Goal: Complete application form

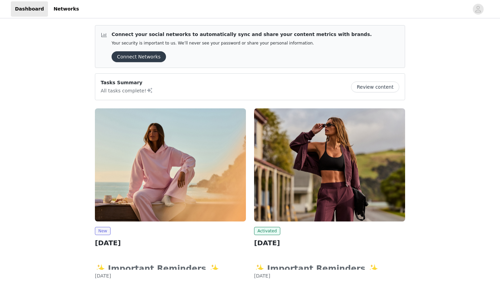
scroll to position [111, 0]
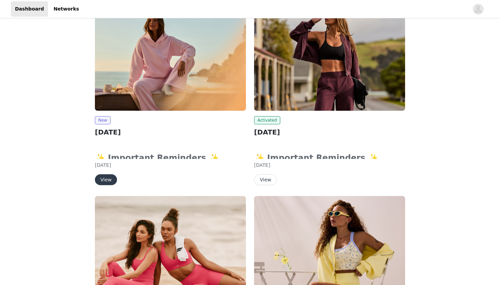
click at [104, 180] on button "View" at bounding box center [106, 180] width 22 height 11
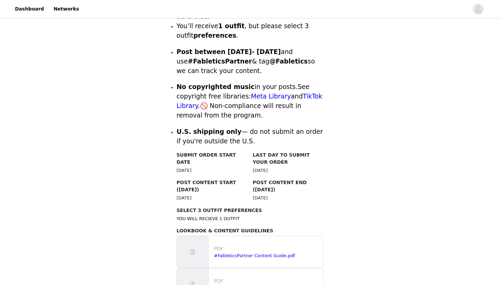
scroll to position [235, 0]
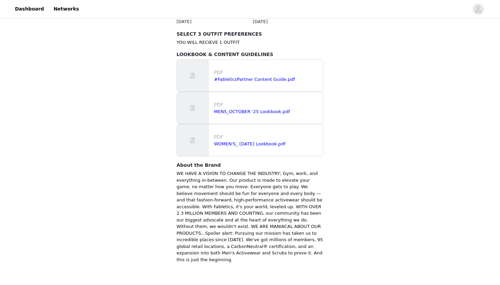
click at [283, 237] on p "WE HAVE A VISION TO CHANGE THE INDUSTRY; Gym, work, and everything in-between. …" at bounding box center [250, 216] width 147 height 93
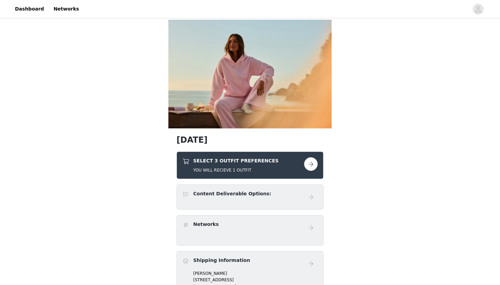
click at [311, 162] on button "button" at bounding box center [311, 165] width 14 height 14
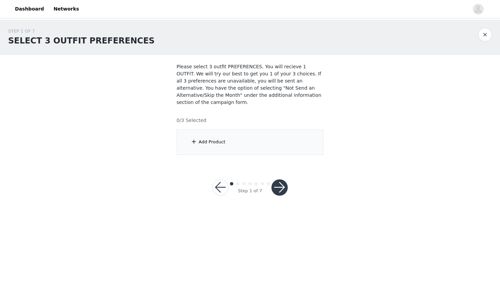
click at [231, 133] on div "Add Product" at bounding box center [250, 143] width 147 height 26
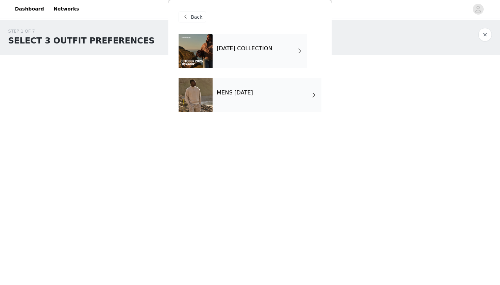
click at [262, 51] on h4 "[DATE] COLLECTION" at bounding box center [245, 49] width 56 height 6
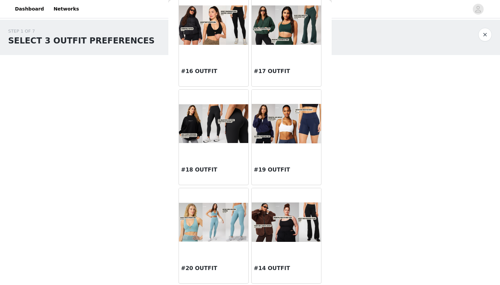
scroll to position [734, 0]
click at [273, 227] on img at bounding box center [286, 223] width 69 height 40
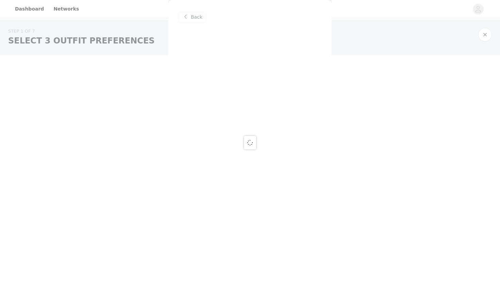
scroll to position [0, 0]
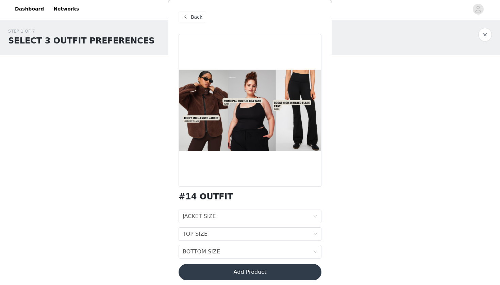
click at [189, 16] on span at bounding box center [185, 17] width 8 height 8
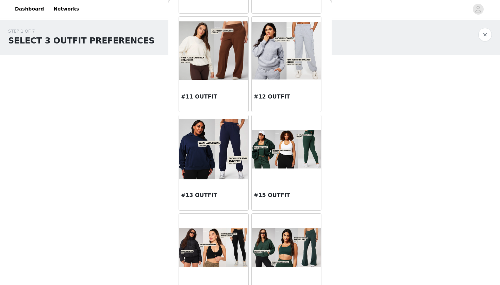
scroll to position [512, 0]
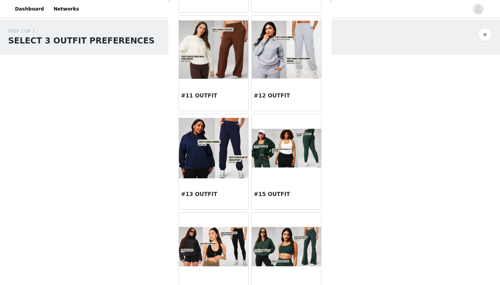
click at [280, 149] on img at bounding box center [286, 148] width 69 height 39
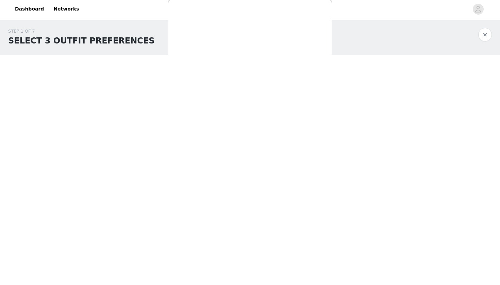
scroll to position [0, 0]
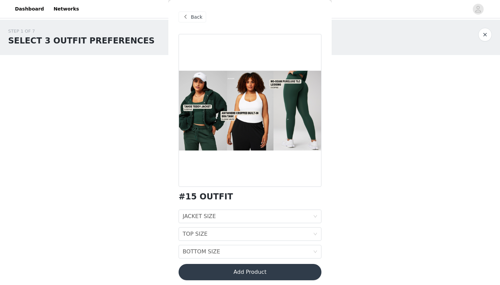
click at [213, 210] on div "#15 OUTFIT JACKET SIZE JACKET SIZE TOP SIZE TOP SIZE BOTTOM SIZE BOTTOM SIZE Ad…" at bounding box center [250, 161] width 143 height 255
click at [209, 217] on div "JACKET SIZE" at bounding box center [199, 216] width 33 height 13
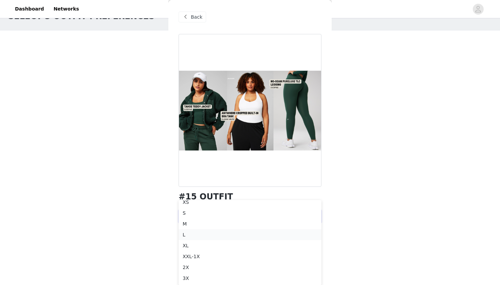
scroll to position [24, 0]
click at [198, 266] on div "2X" at bounding box center [250, 267] width 135 height 7
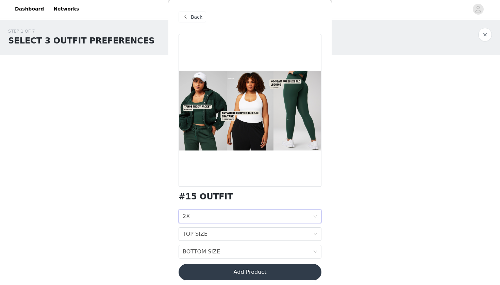
scroll to position [0, 0]
click at [227, 235] on div "TOP SIZE TOP SIZE" at bounding box center [248, 234] width 130 height 13
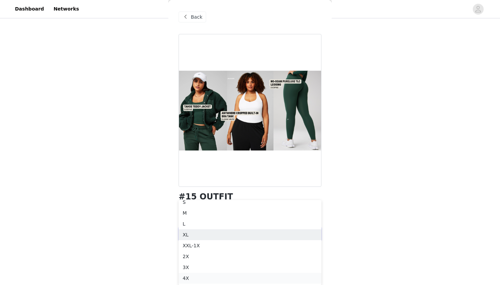
scroll to position [42, 0]
click at [191, 259] on div "2X" at bounding box center [250, 256] width 135 height 7
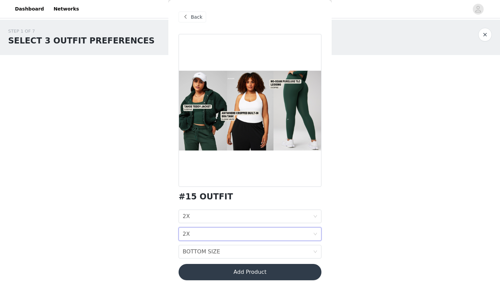
scroll to position [0, 0]
click at [241, 251] on div "BOTTOM SIZE BOTTOM SIZE" at bounding box center [248, 252] width 130 height 13
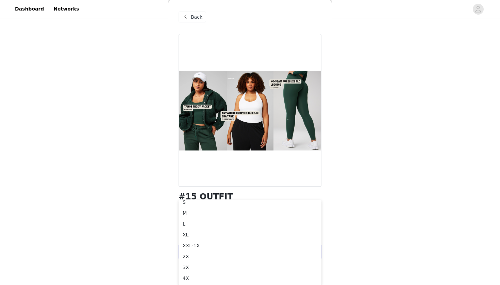
scroll to position [60, 0]
click at [188, 260] on div "2X" at bounding box center [250, 256] width 135 height 7
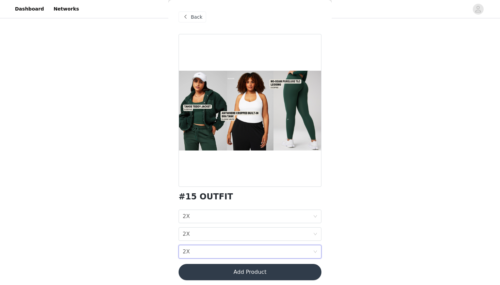
scroll to position [0, 0]
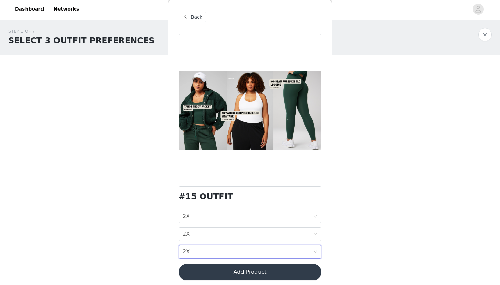
click at [236, 272] on button "Add Product" at bounding box center [250, 272] width 143 height 16
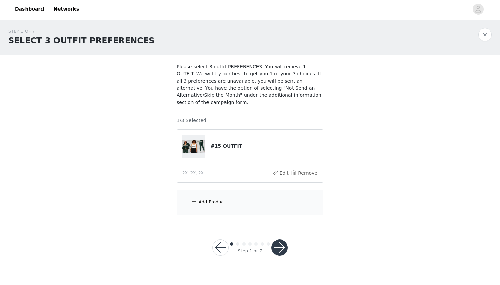
click at [205, 202] on div "Add Product" at bounding box center [212, 202] width 27 height 7
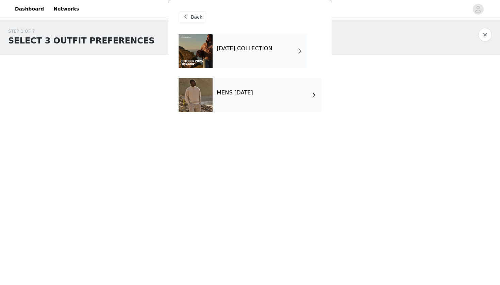
click at [219, 43] on div "[DATE] COLLECTION" at bounding box center [260, 51] width 95 height 34
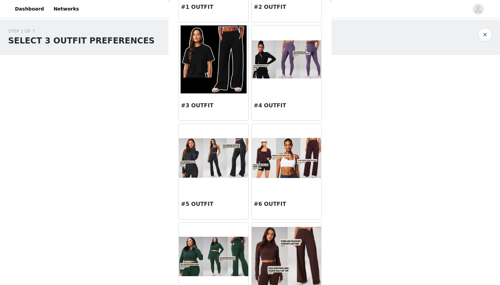
scroll to position [113, 0]
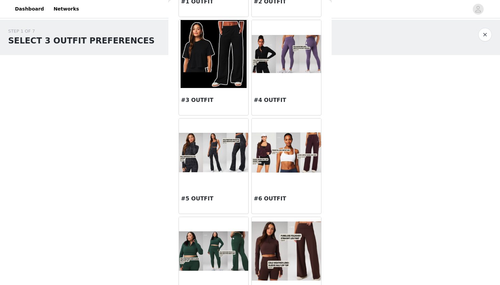
click at [230, 248] on img at bounding box center [213, 251] width 69 height 39
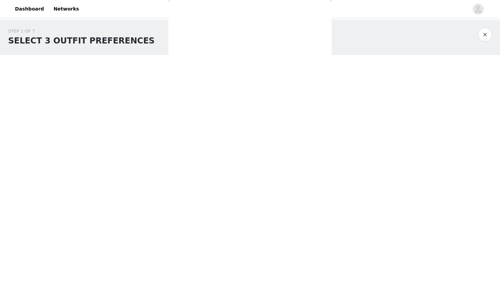
scroll to position [0, 0]
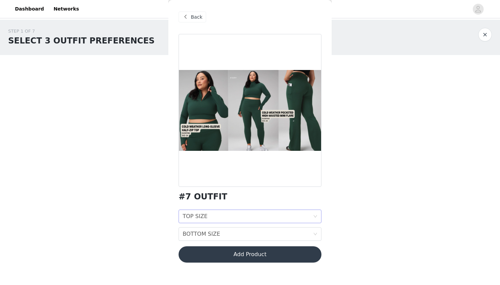
click at [221, 214] on div "TOP SIZE TOP SIZE" at bounding box center [248, 216] width 130 height 13
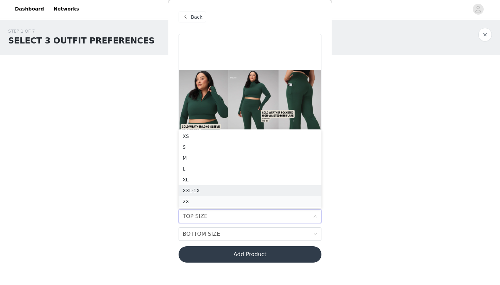
click at [196, 201] on div "2X" at bounding box center [250, 201] width 135 height 7
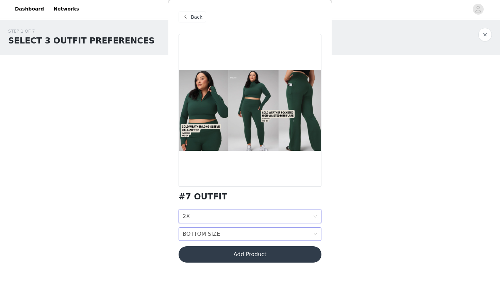
click at [210, 234] on div "BOTTOM SIZE" at bounding box center [201, 234] width 37 height 13
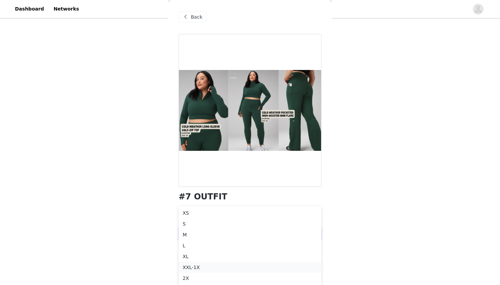
scroll to position [36, 0]
click at [200, 277] on div "2X" at bounding box center [250, 278] width 135 height 7
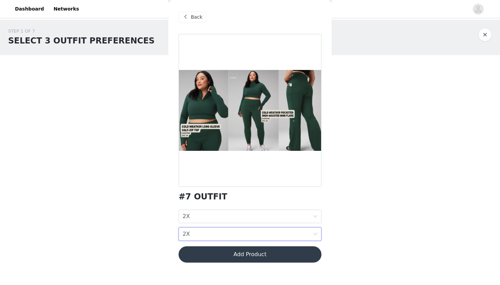
scroll to position [0, 0]
click at [223, 261] on button "Add Product" at bounding box center [250, 255] width 143 height 16
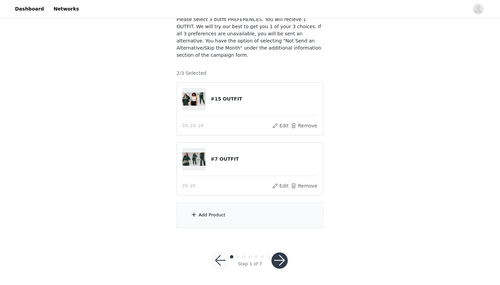
scroll to position [47, 0]
click at [202, 216] on div "Add Product" at bounding box center [212, 215] width 27 height 7
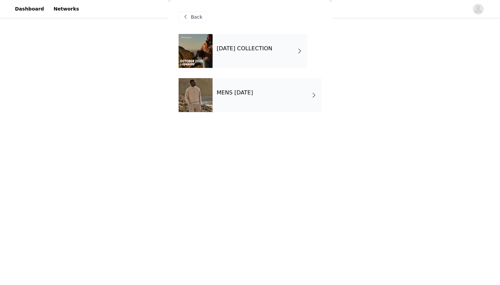
click at [250, 46] on h4 "[DATE] COLLECTION" at bounding box center [245, 49] width 56 height 6
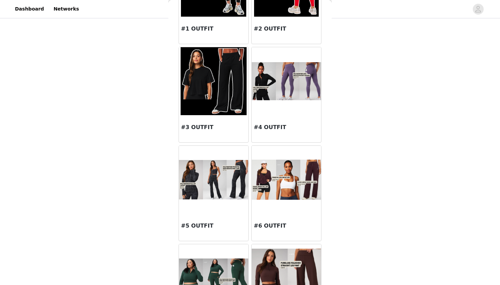
scroll to position [88, 0]
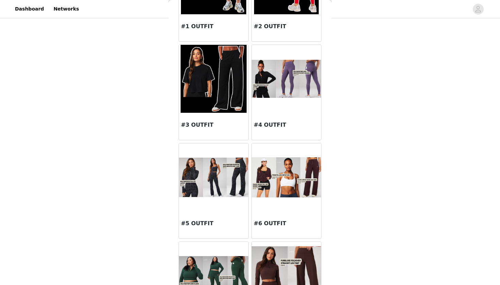
click at [287, 178] on img at bounding box center [286, 178] width 69 height 40
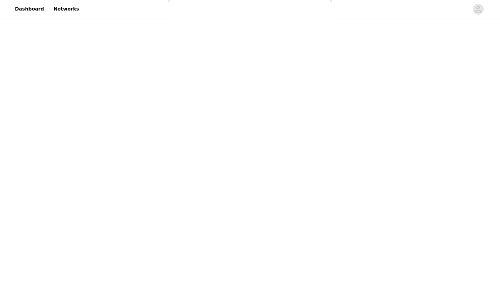
scroll to position [0, 0]
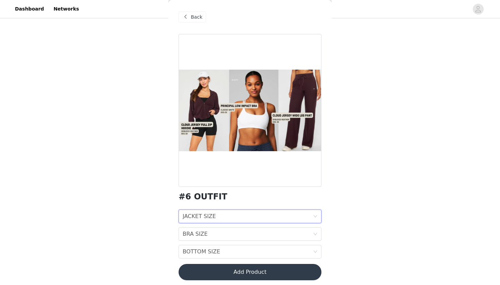
click at [217, 216] on div "JACKET SIZE JACKET SIZE" at bounding box center [248, 216] width 130 height 13
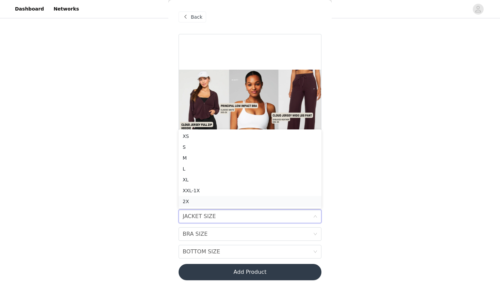
click at [204, 200] on div "2X" at bounding box center [250, 201] width 135 height 7
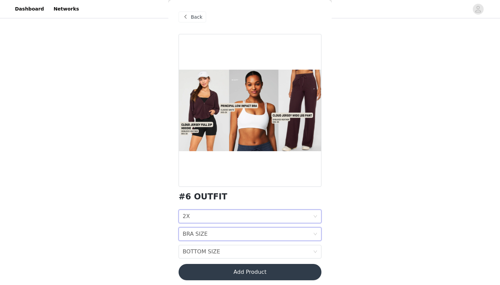
click at [201, 233] on div "BRA SIZE" at bounding box center [195, 234] width 25 height 13
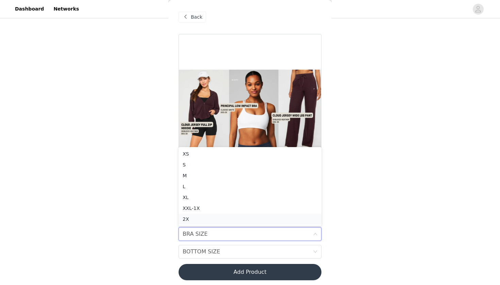
click at [198, 221] on div "2X" at bounding box center [250, 219] width 135 height 7
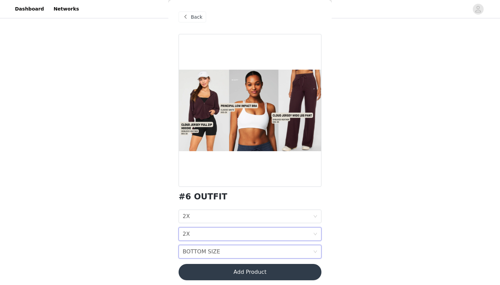
click at [200, 257] on div "BOTTOM SIZE" at bounding box center [201, 252] width 37 height 13
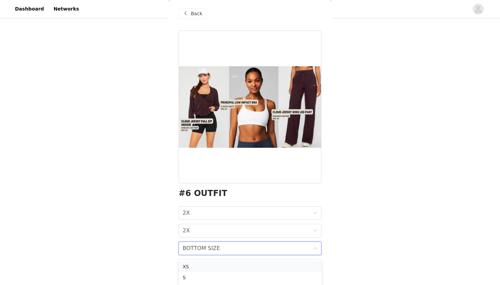
scroll to position [3, 0]
click at [188, 277] on div "2X" at bounding box center [250, 278] width 135 height 7
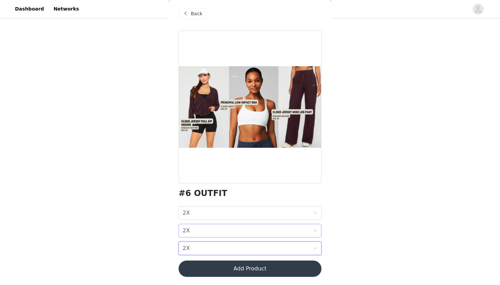
scroll to position [47, 0]
click at [230, 271] on button "Add Product" at bounding box center [250, 269] width 143 height 16
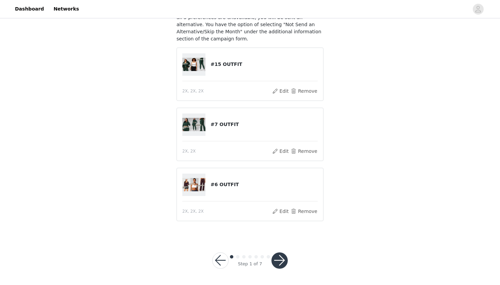
scroll to position [63, 0]
click at [285, 260] on button "button" at bounding box center [279, 261] width 16 height 16
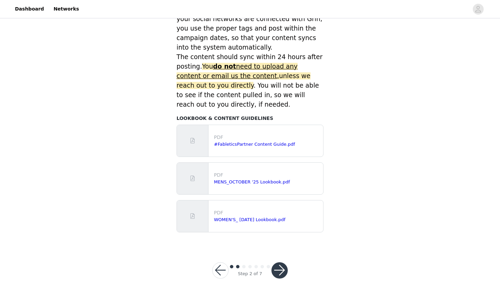
scroll to position [283, 0]
click at [274, 263] on button "button" at bounding box center [279, 271] width 16 height 16
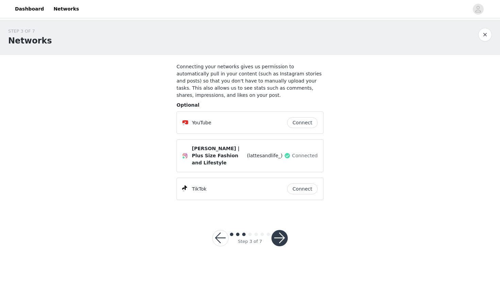
click at [282, 232] on button "button" at bounding box center [279, 238] width 16 height 16
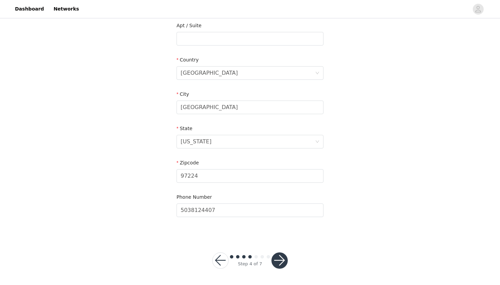
scroll to position [178, 0]
click at [218, 257] on button "button" at bounding box center [220, 261] width 16 height 16
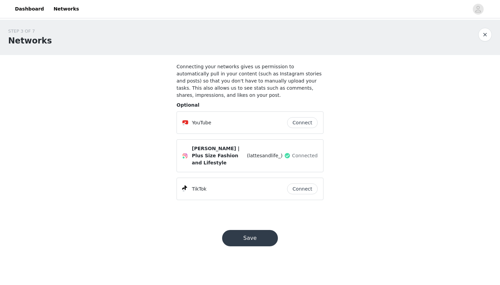
click at [309, 184] on button "Connect" at bounding box center [302, 189] width 31 height 11
click at [250, 234] on button "Save" at bounding box center [250, 238] width 56 height 16
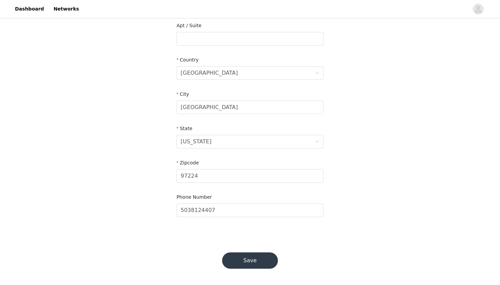
scroll to position [178, 0]
click at [259, 257] on button "Save" at bounding box center [250, 261] width 56 height 16
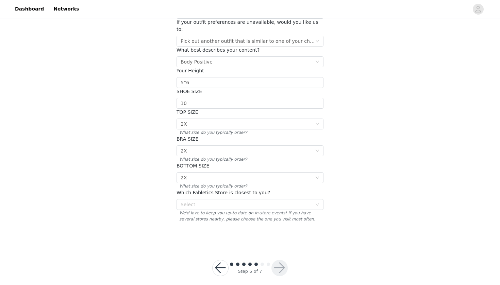
scroll to position [80, 0]
click at [260, 202] on div "Select" at bounding box center [246, 205] width 131 height 7
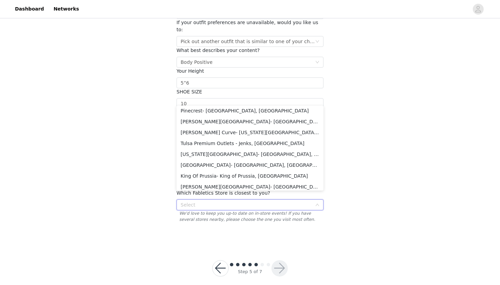
scroll to position [882, 0]
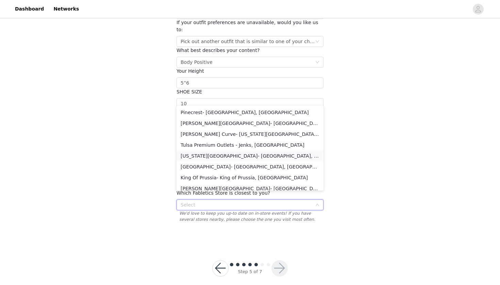
click at [240, 156] on li "[US_STATE][GEOGRAPHIC_DATA]- [GEOGRAPHIC_DATA], [GEOGRAPHIC_DATA]" at bounding box center [250, 156] width 147 height 11
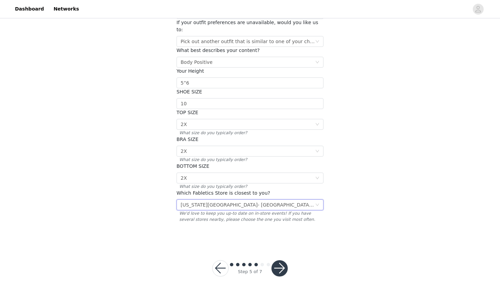
click at [284, 261] on button "button" at bounding box center [279, 269] width 16 height 16
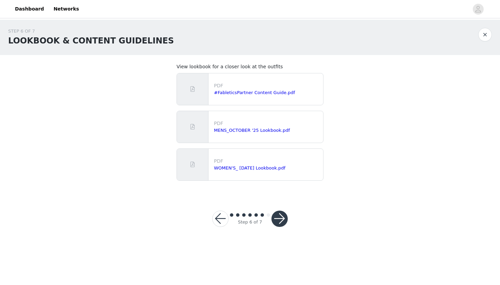
click at [282, 211] on button "button" at bounding box center [279, 219] width 16 height 16
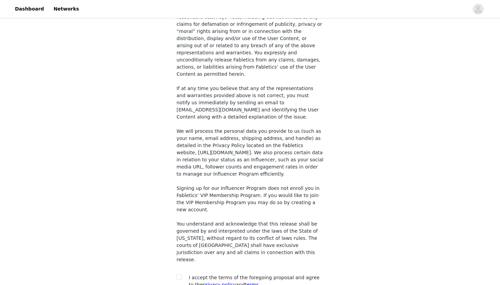
scroll to position [486, 0]
click at [180, 275] on input "checkbox" at bounding box center [179, 277] width 5 height 5
checkbox input "true"
